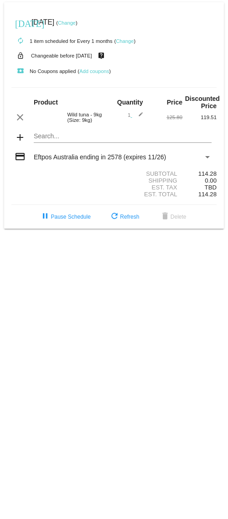
click at [76, 25] on link "Change" at bounding box center [67, 22] width 18 height 5
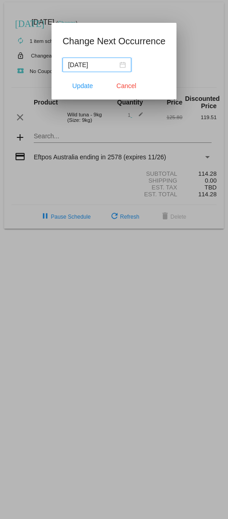
click at [119, 65] on div "[DATE]" at bounding box center [97, 65] width 58 height 10
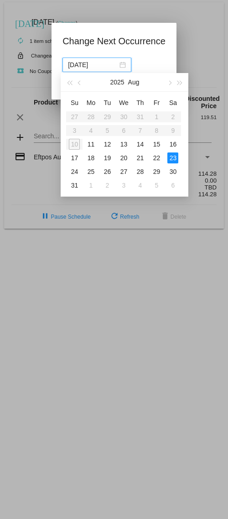
click at [170, 89] on button "button" at bounding box center [170, 82] width 10 height 18
click at [157, 134] on div "12" at bounding box center [156, 130] width 11 height 11
type input "[DATE]"
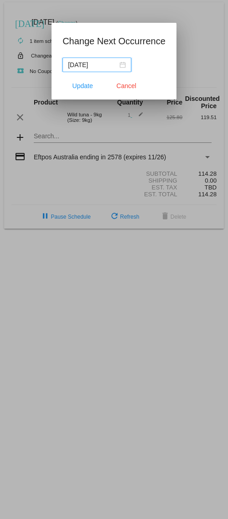
click at [83, 93] on button "Update" at bounding box center [83, 86] width 40 height 16
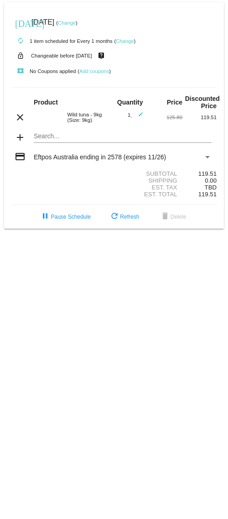
click at [126, 44] on link "Change" at bounding box center [125, 40] width 18 height 5
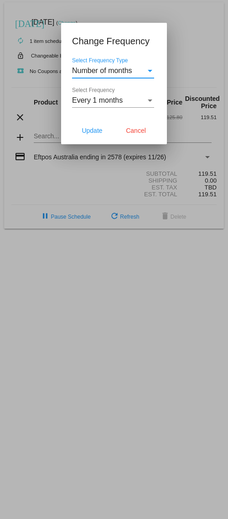
click at [152, 72] on div "Select Frequency Type" at bounding box center [150, 71] width 8 height 8
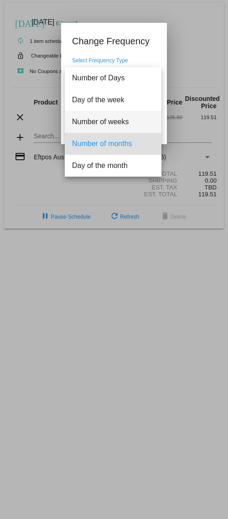
click at [119, 124] on span "Number of weeks" at bounding box center [113, 122] width 82 height 22
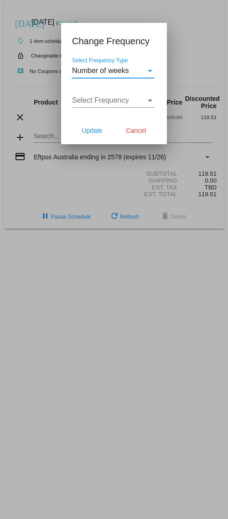
click at [144, 104] on div "Select Frequency" at bounding box center [109, 100] width 74 height 8
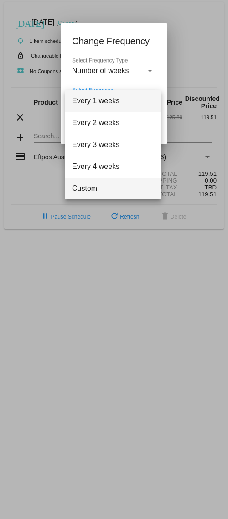
click at [92, 191] on span "Custom" at bounding box center [113, 189] width 82 height 22
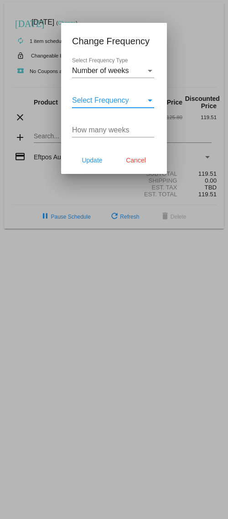
click at [90, 134] on input "How many weeks" at bounding box center [113, 130] width 82 height 8
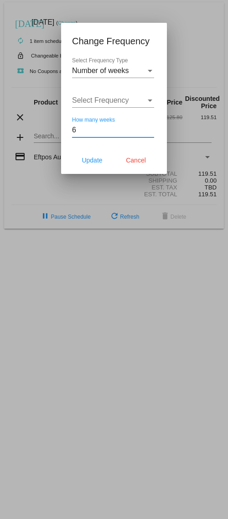
type input "6"
click at [93, 168] on button "Update" at bounding box center [92, 160] width 40 height 16
